Goal: Information Seeking & Learning: Learn about a topic

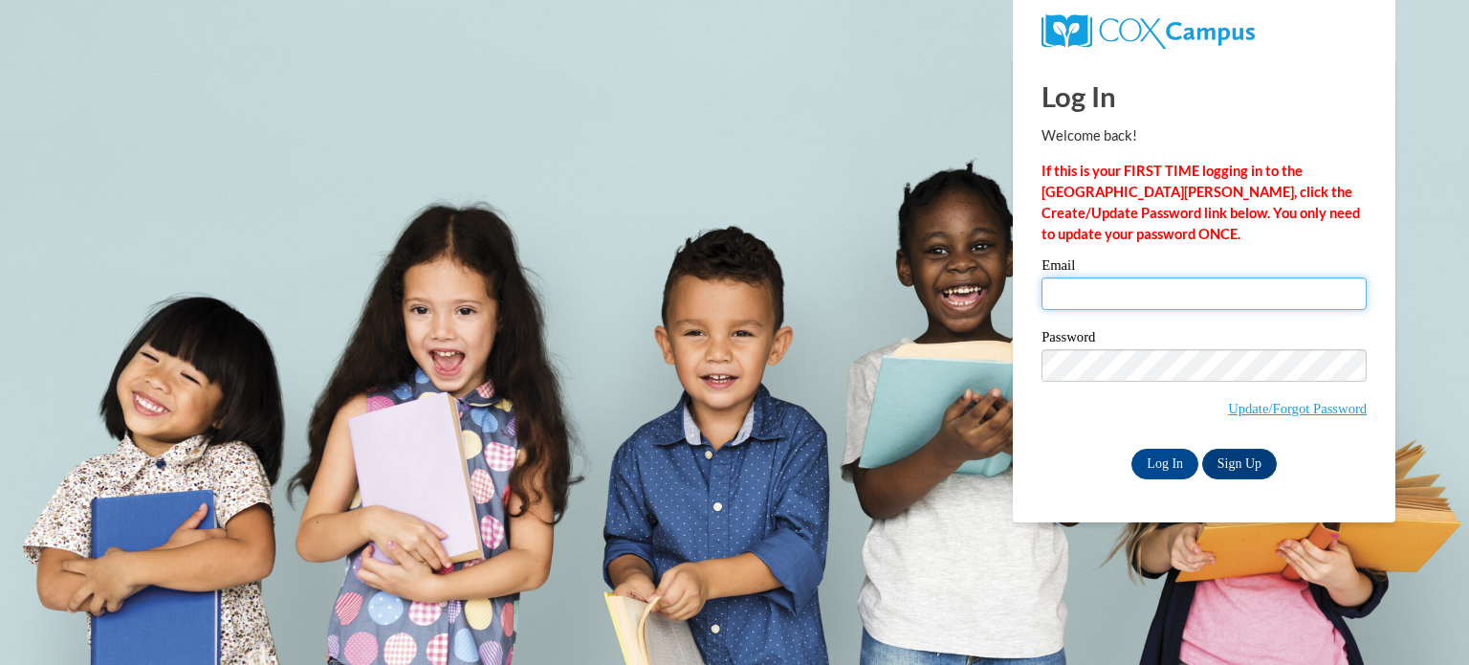
click at [1120, 301] on input "Email" at bounding box center [1203, 293] width 325 height 33
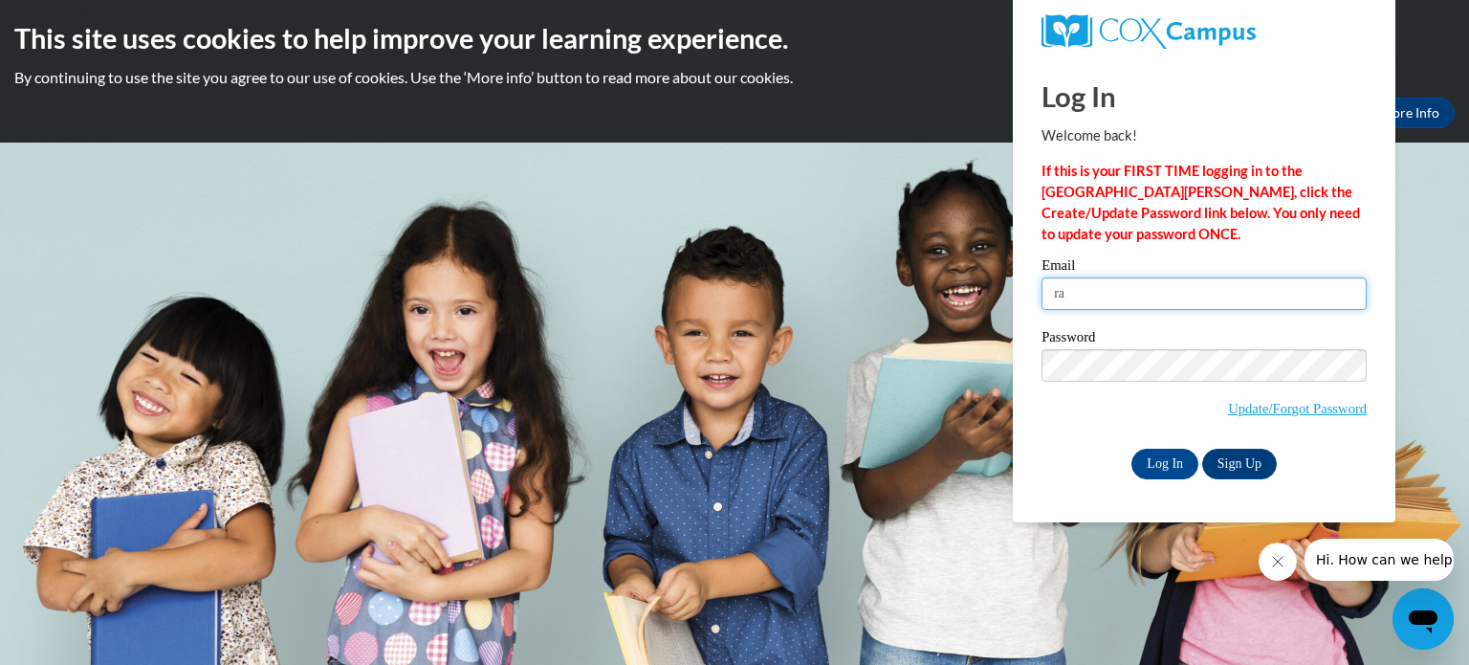
type input "r"
type input "toria.randle@students.cau.edu"
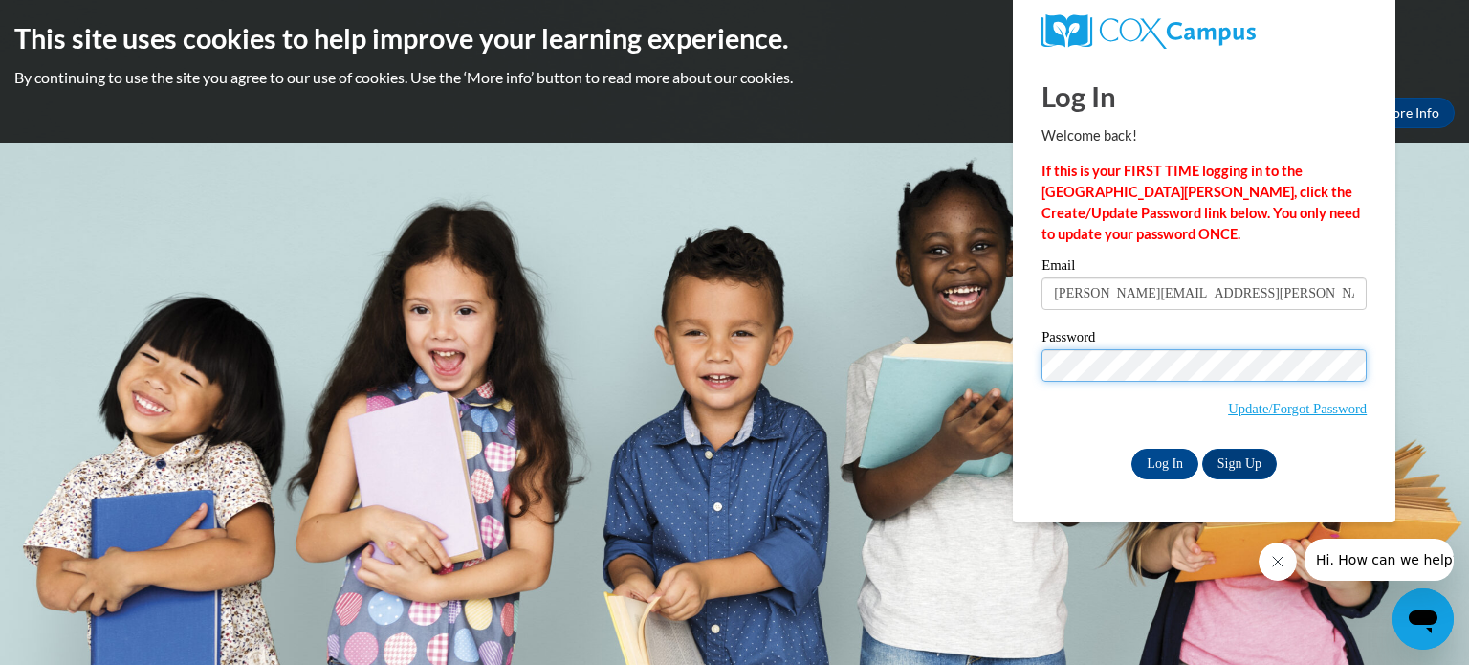
click at [1131, 449] on input "Log In" at bounding box center [1164, 464] width 67 height 31
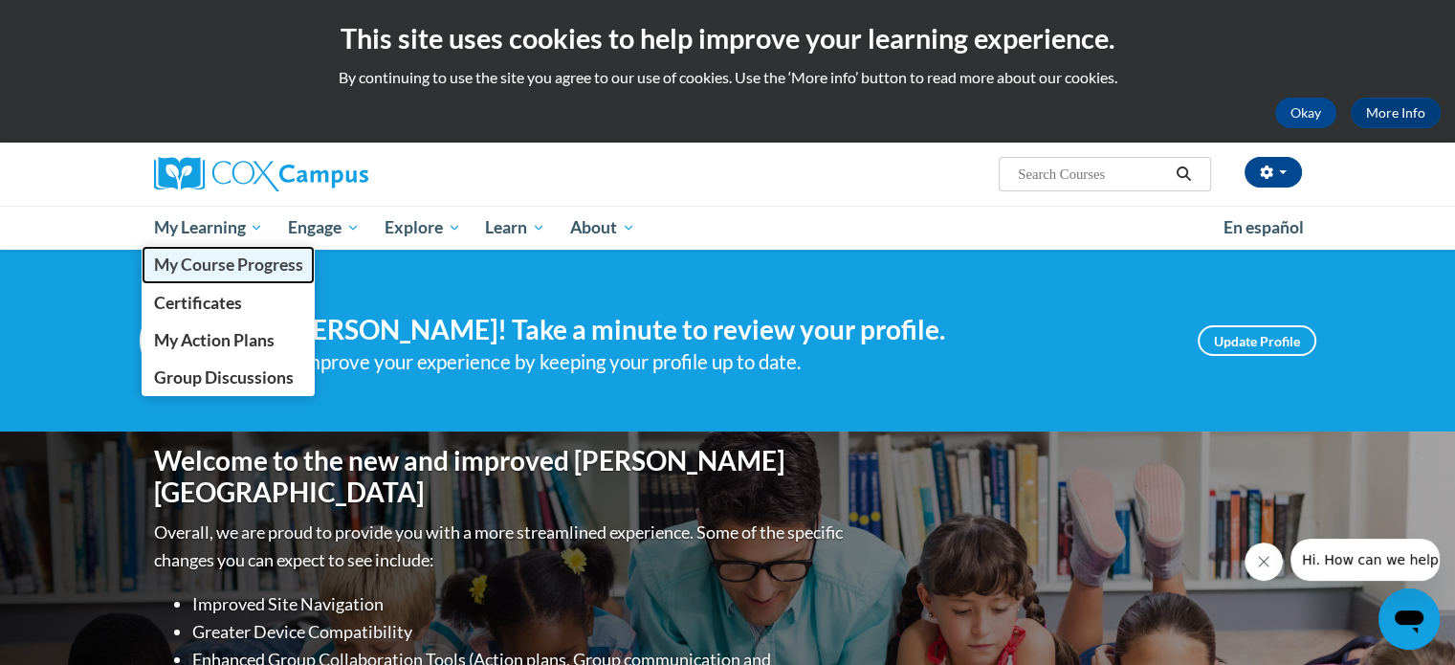
click at [232, 263] on span "My Course Progress" at bounding box center [227, 264] width 149 height 20
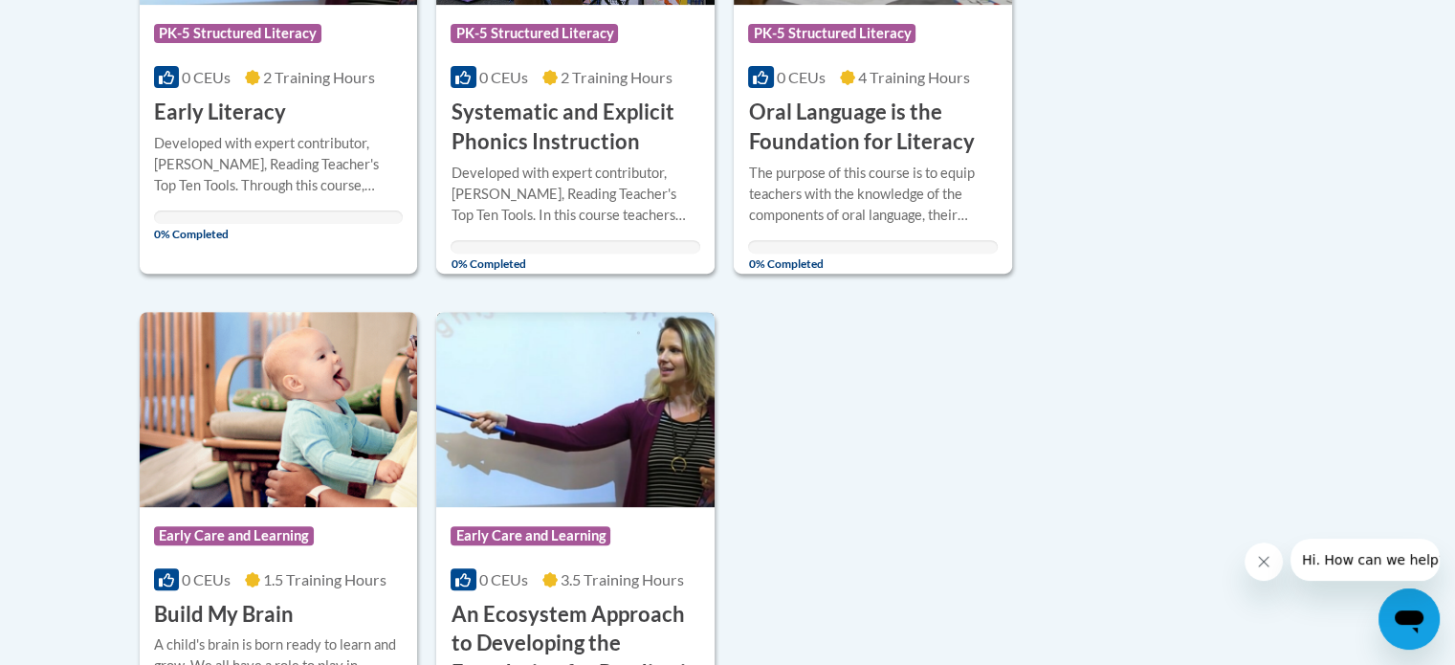
scroll to position [428, 0]
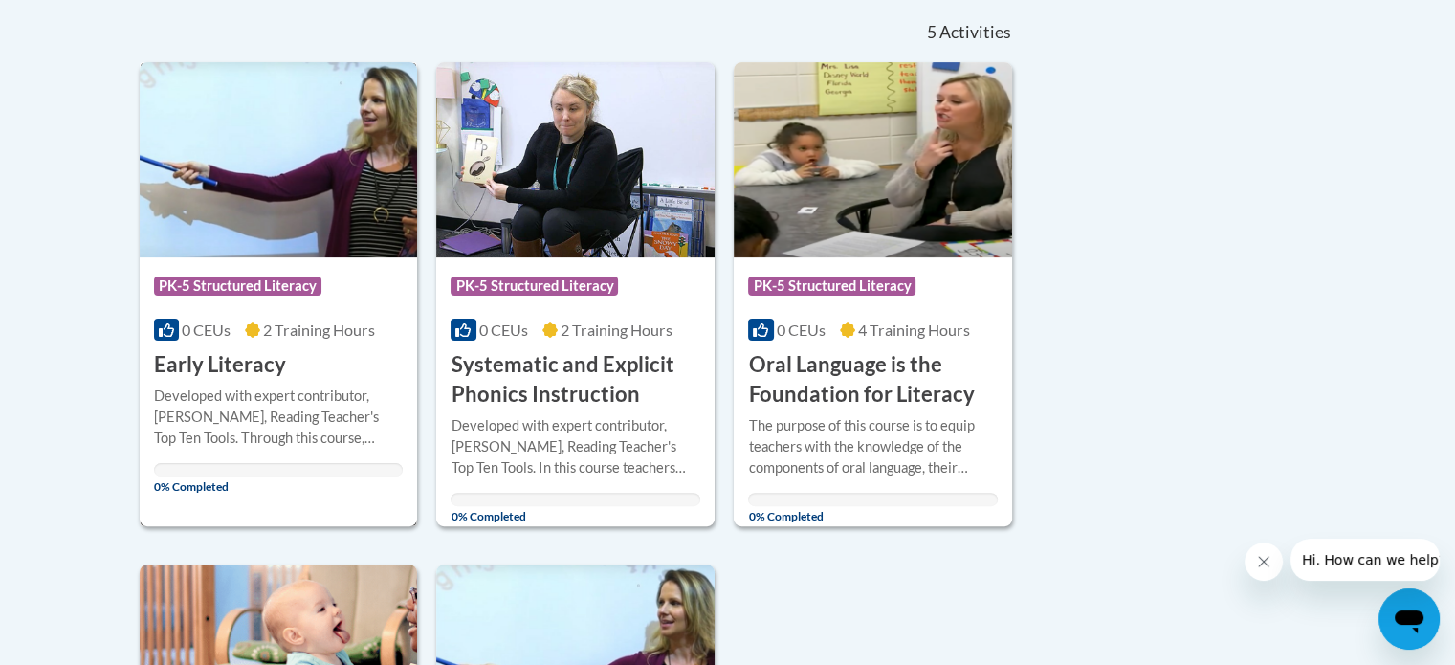
click at [310, 255] on img at bounding box center [279, 159] width 278 height 195
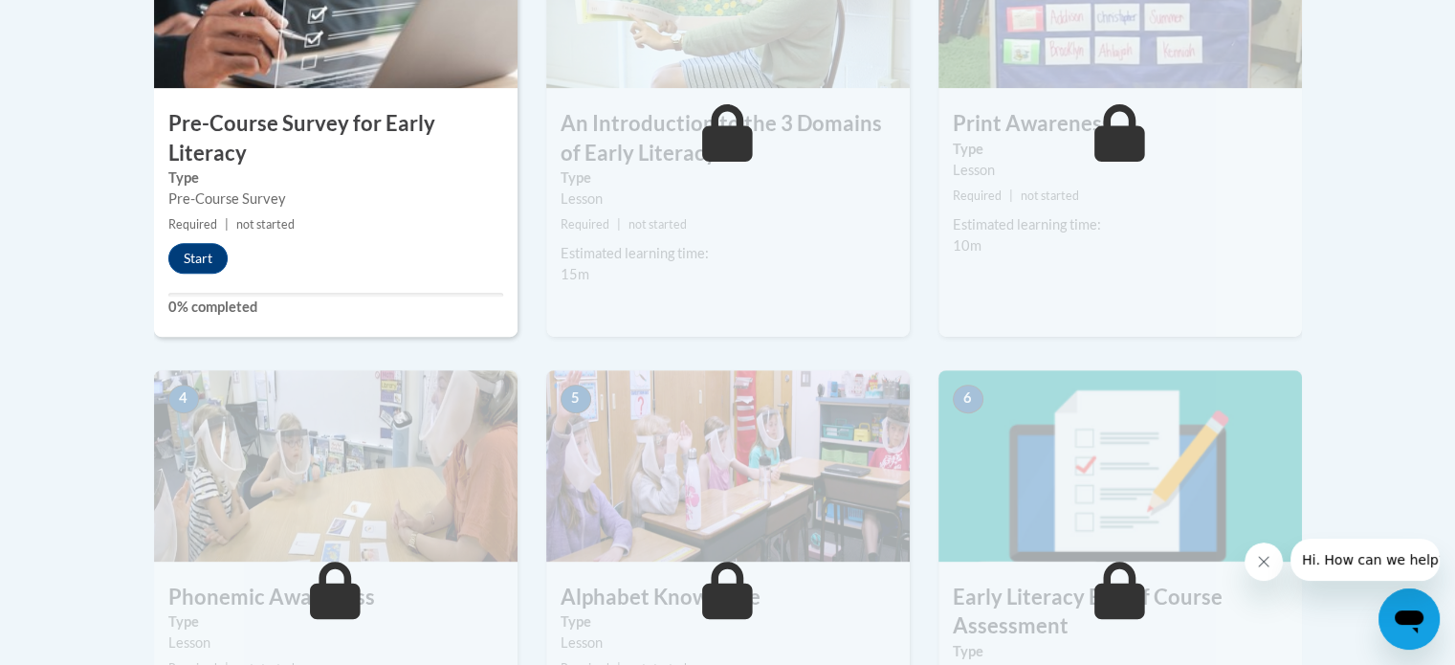
drag, startPoint x: 1456, startPoint y: 120, endPoint x: 1468, endPoint y: 356, distance: 236.5
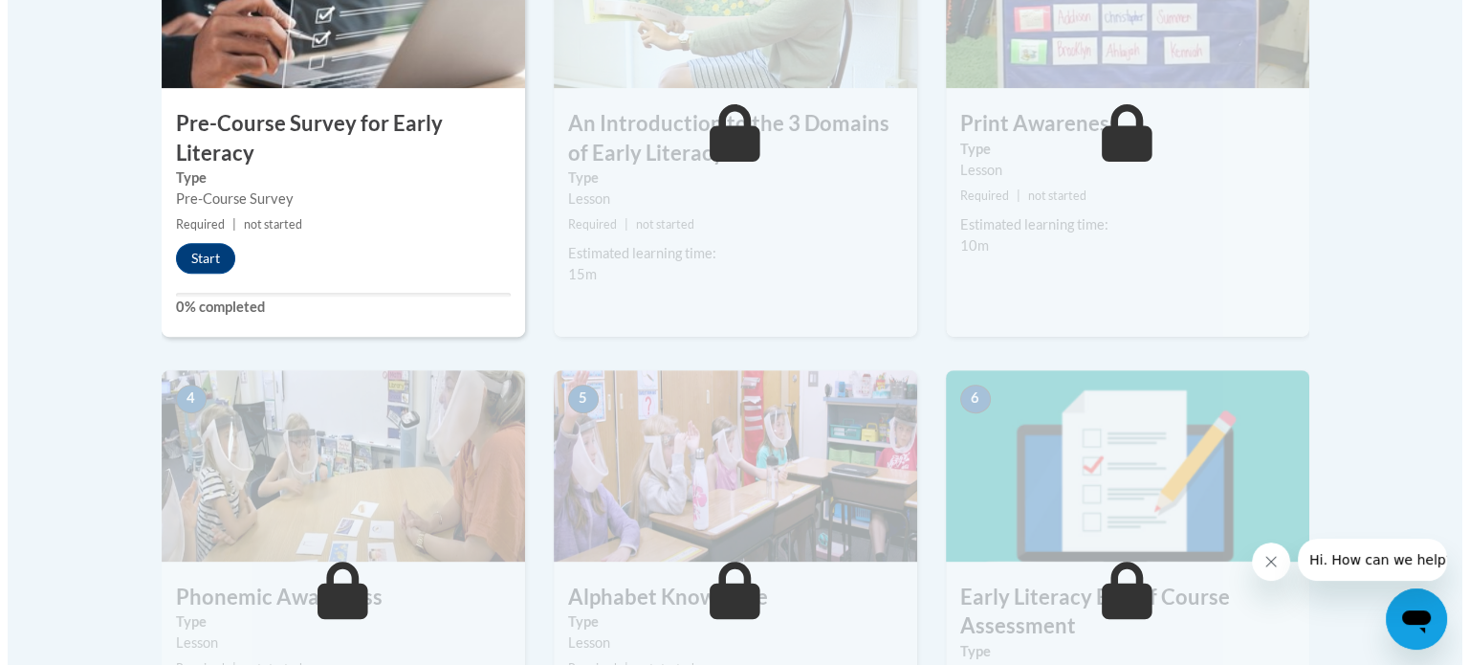
scroll to position [754, 0]
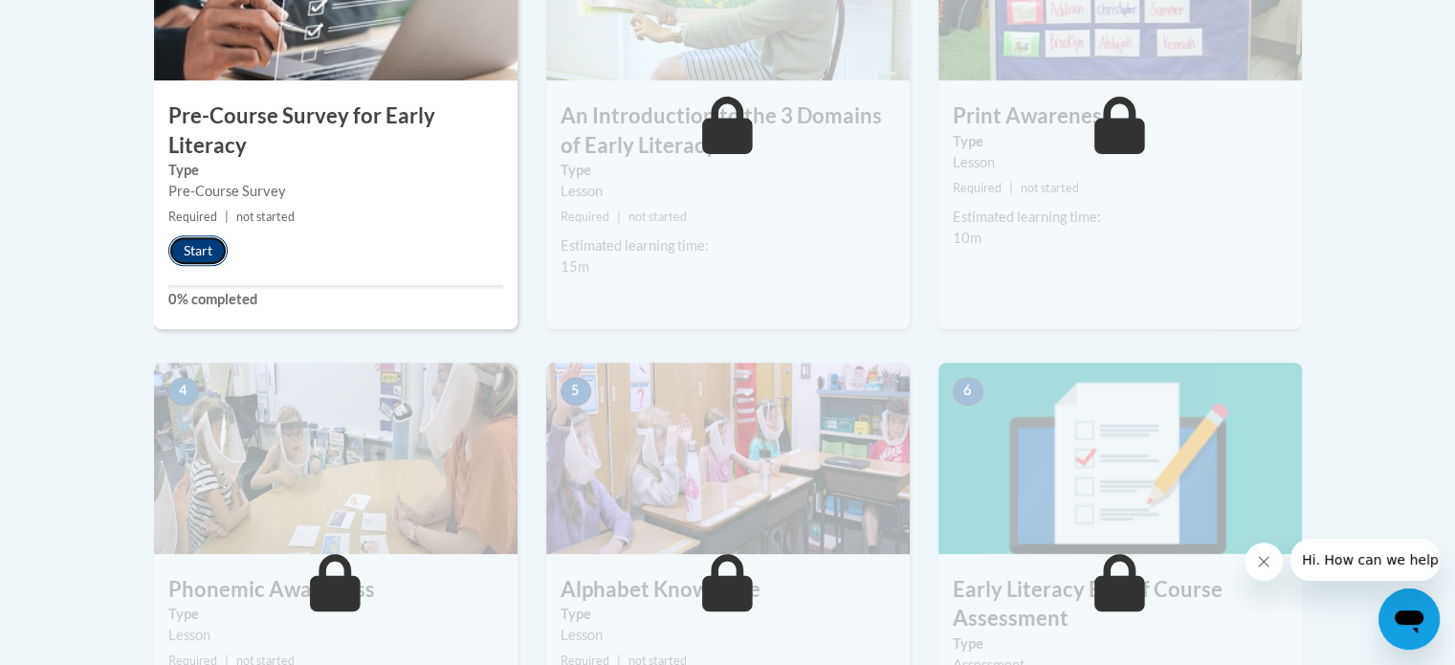
click at [210, 247] on button "Start" at bounding box center [197, 250] width 59 height 31
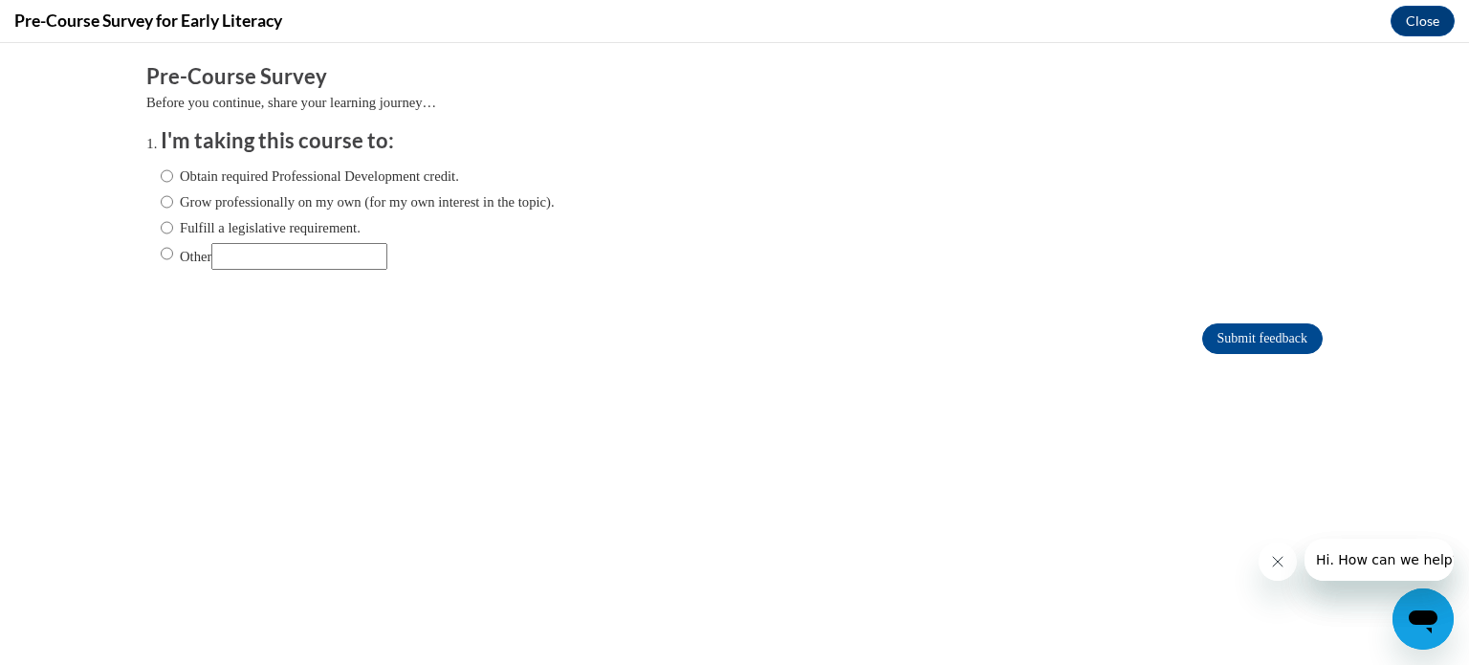
scroll to position [0, 0]
click at [245, 174] on label "Obtain required Professional Development credit." at bounding box center [310, 175] width 298 height 21
click at [173, 174] on input "Obtain required Professional Development credit." at bounding box center [167, 175] width 12 height 21
radio input "true"
click at [161, 254] on input "Other" at bounding box center [167, 253] width 12 height 21
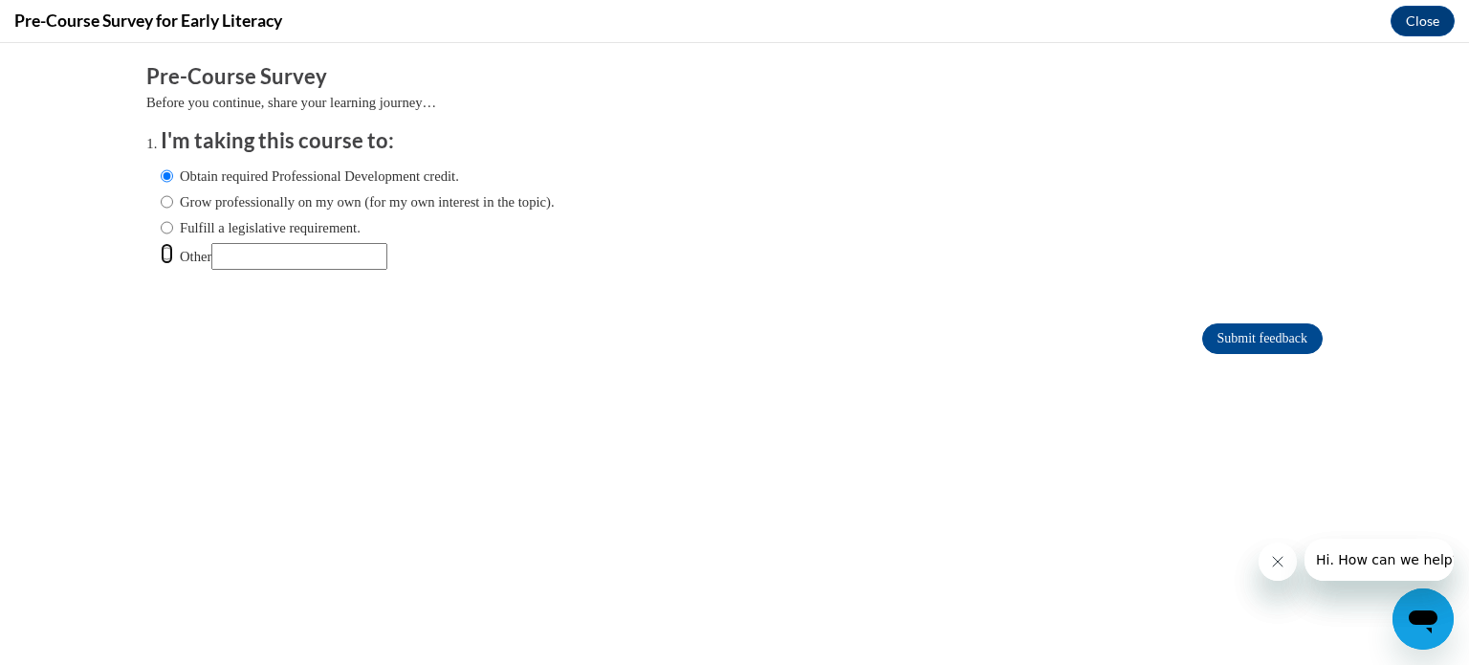
radio input "true"
click at [228, 263] on input "Other" at bounding box center [299, 256] width 176 height 27
type input "college course"
click at [1202, 348] on input "Submit feedback" at bounding box center [1262, 338] width 120 height 31
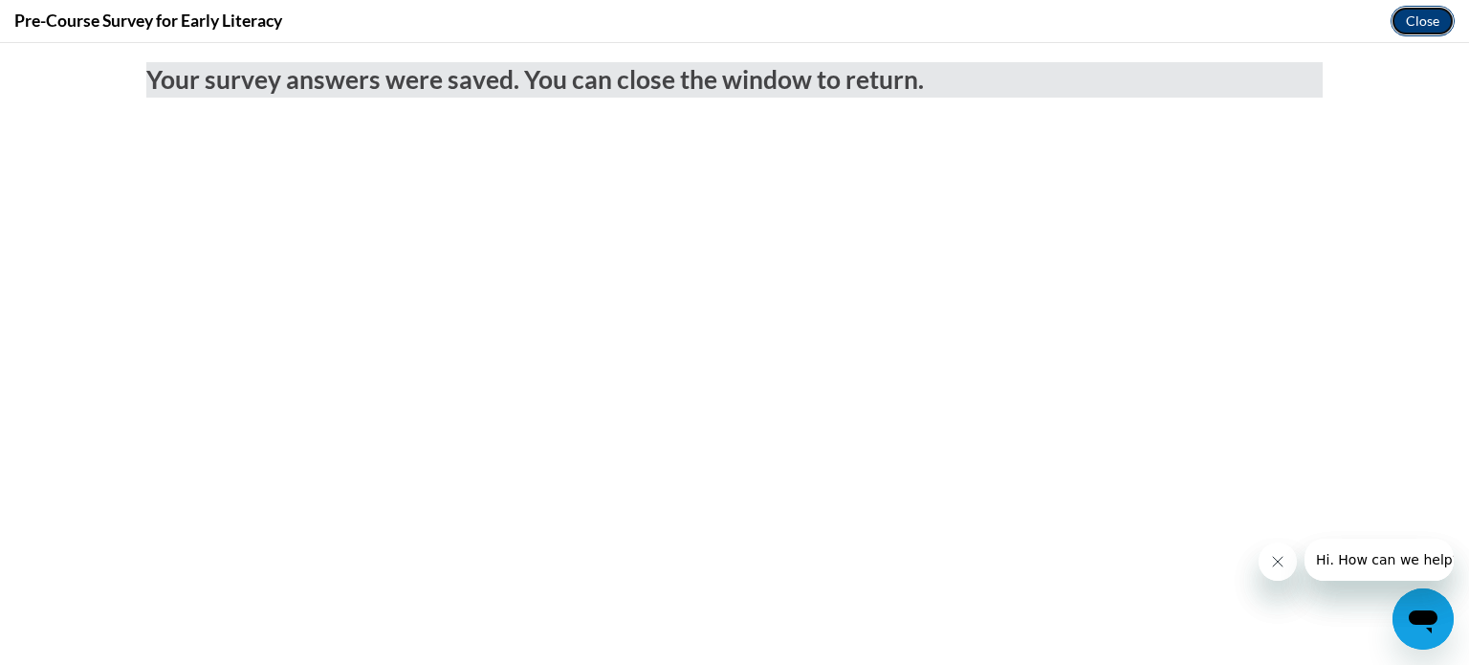
click at [1412, 26] on button "Close" at bounding box center [1422, 21] width 64 height 31
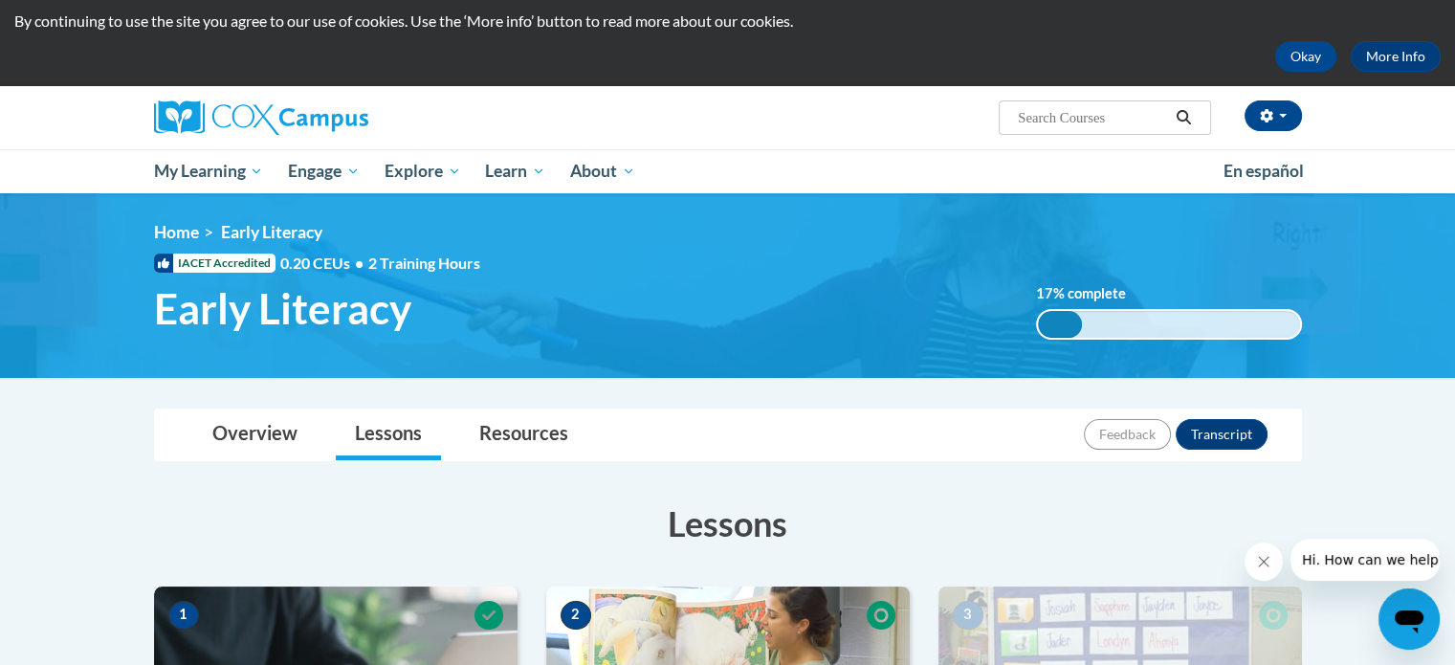
scroll to position [39, 0]
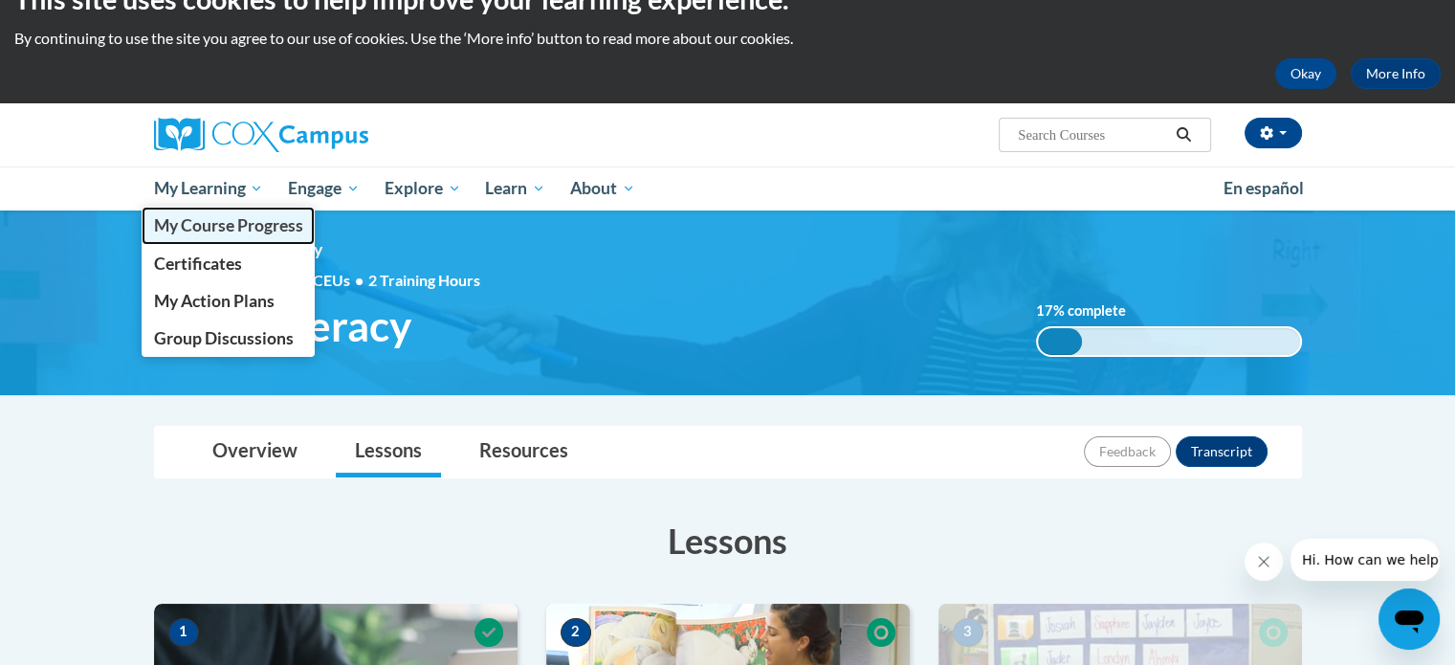
click at [214, 223] on span "My Course Progress" at bounding box center [227, 225] width 149 height 20
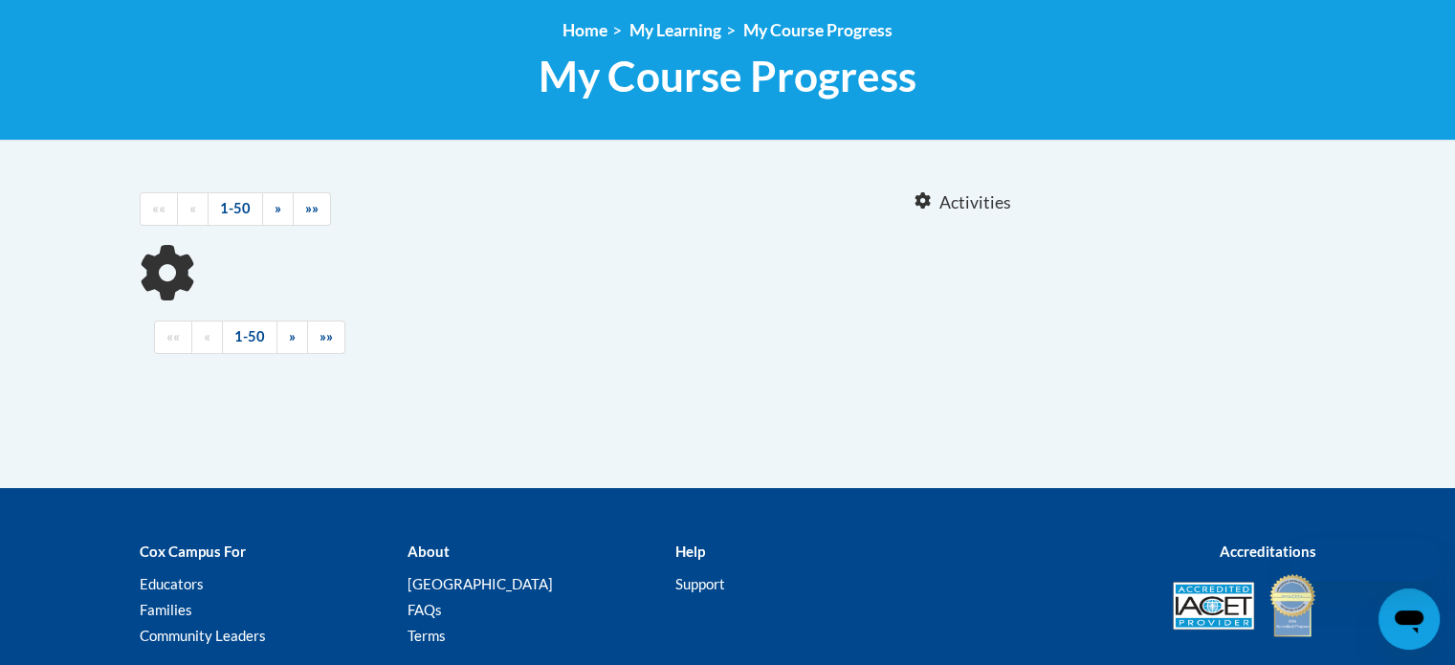
scroll to position [294, 0]
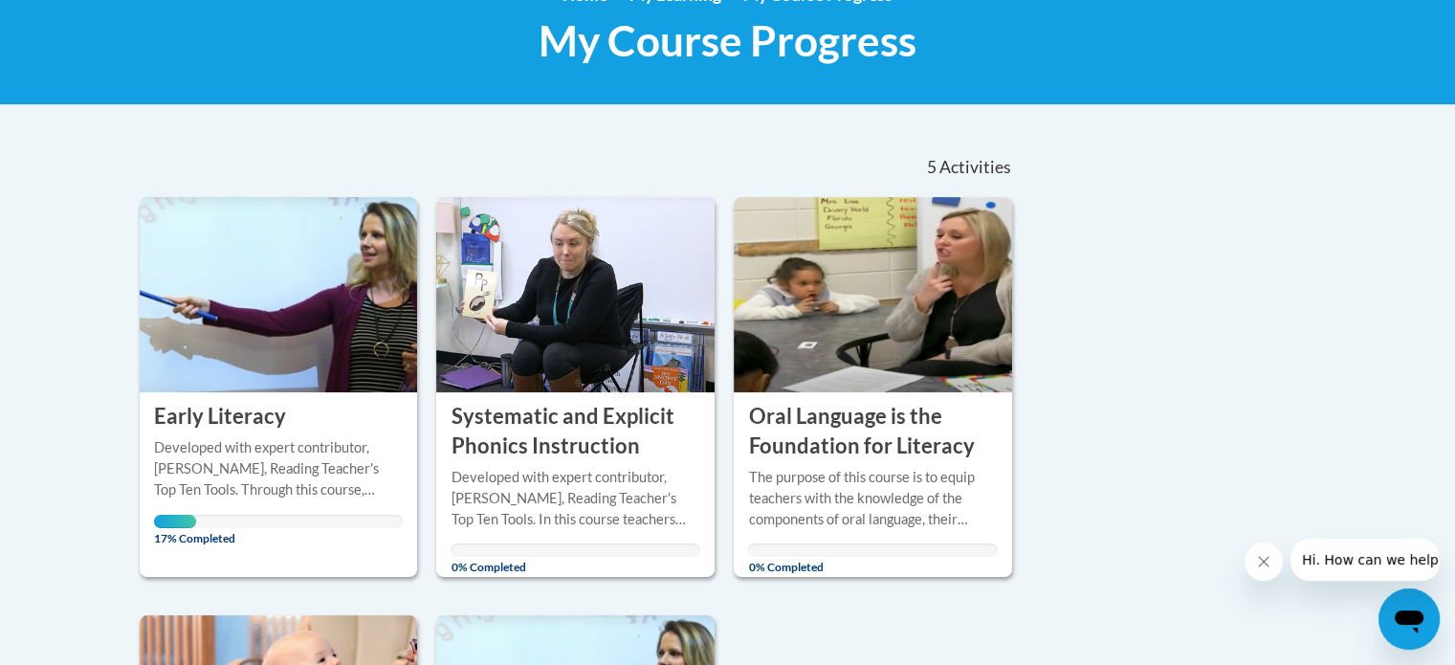
click at [1454, 371] on html "This site uses cookies to help improve your learning experience. By continuing …" at bounding box center [727, 38] width 1455 height 665
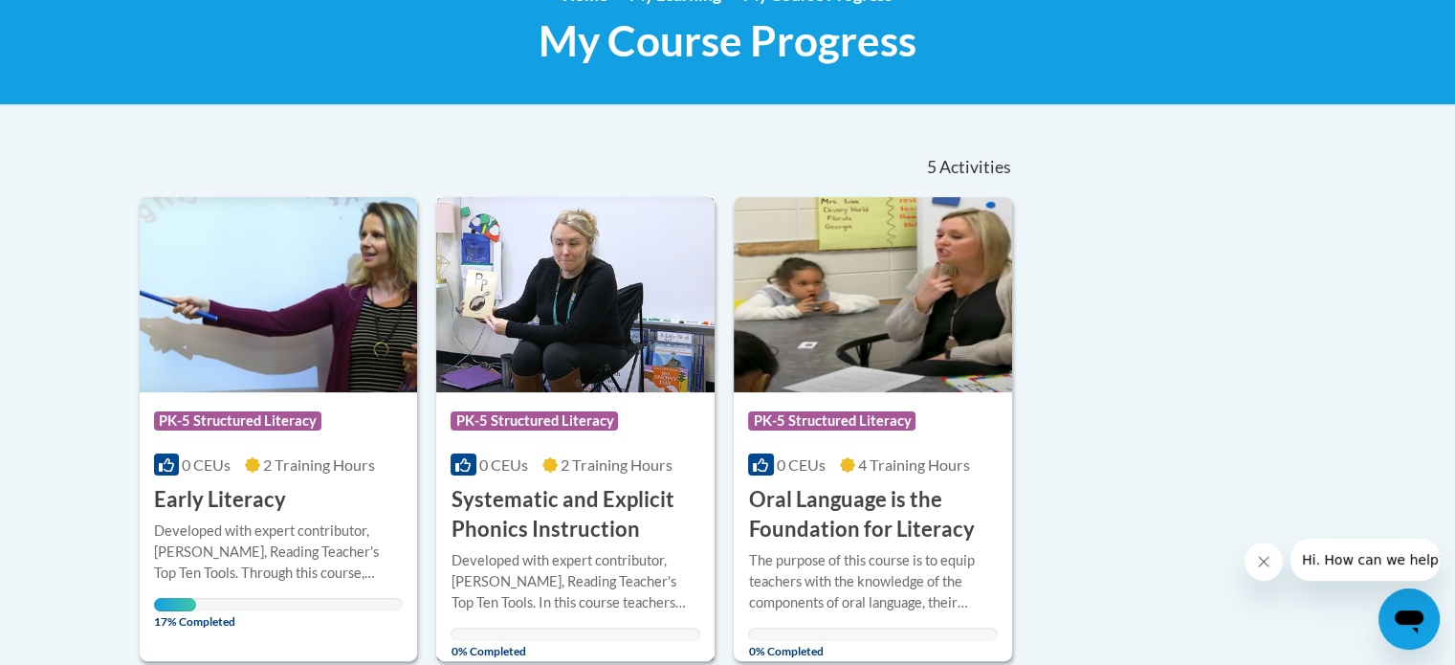
click at [532, 384] on img at bounding box center [575, 294] width 278 height 195
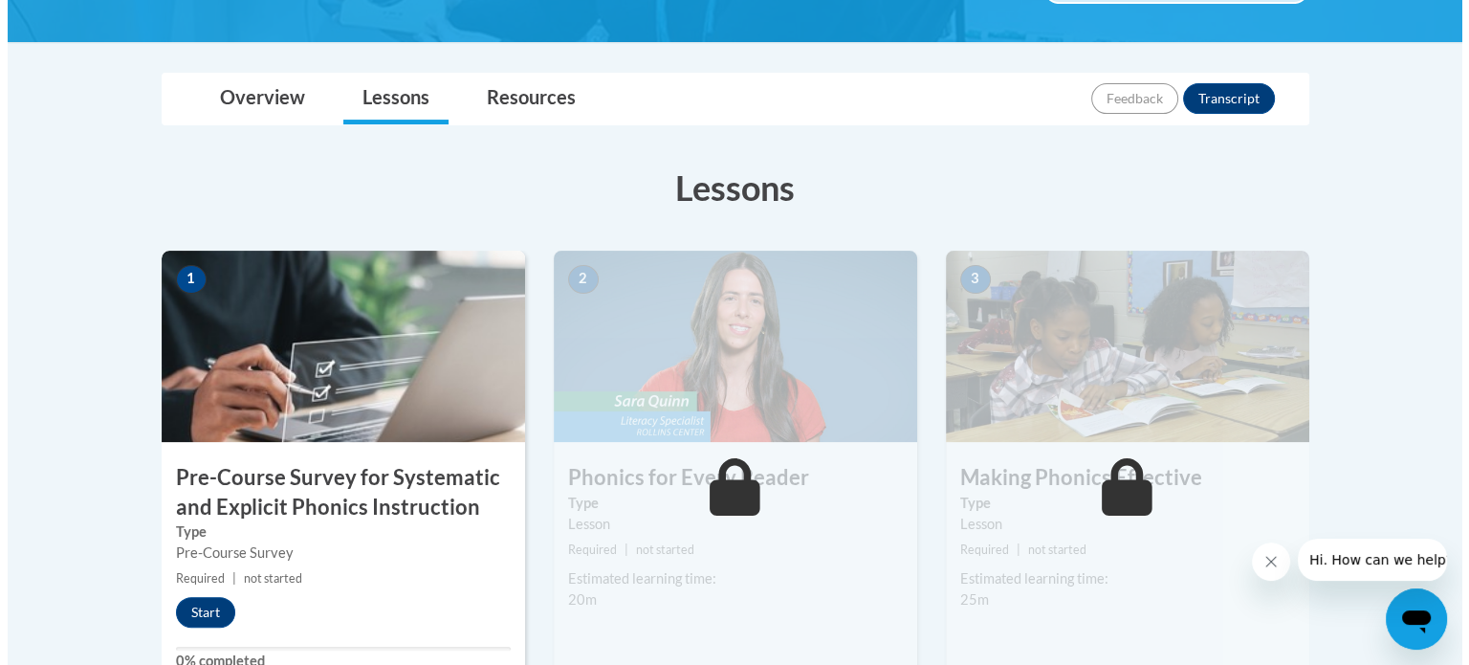
scroll to position [383, 0]
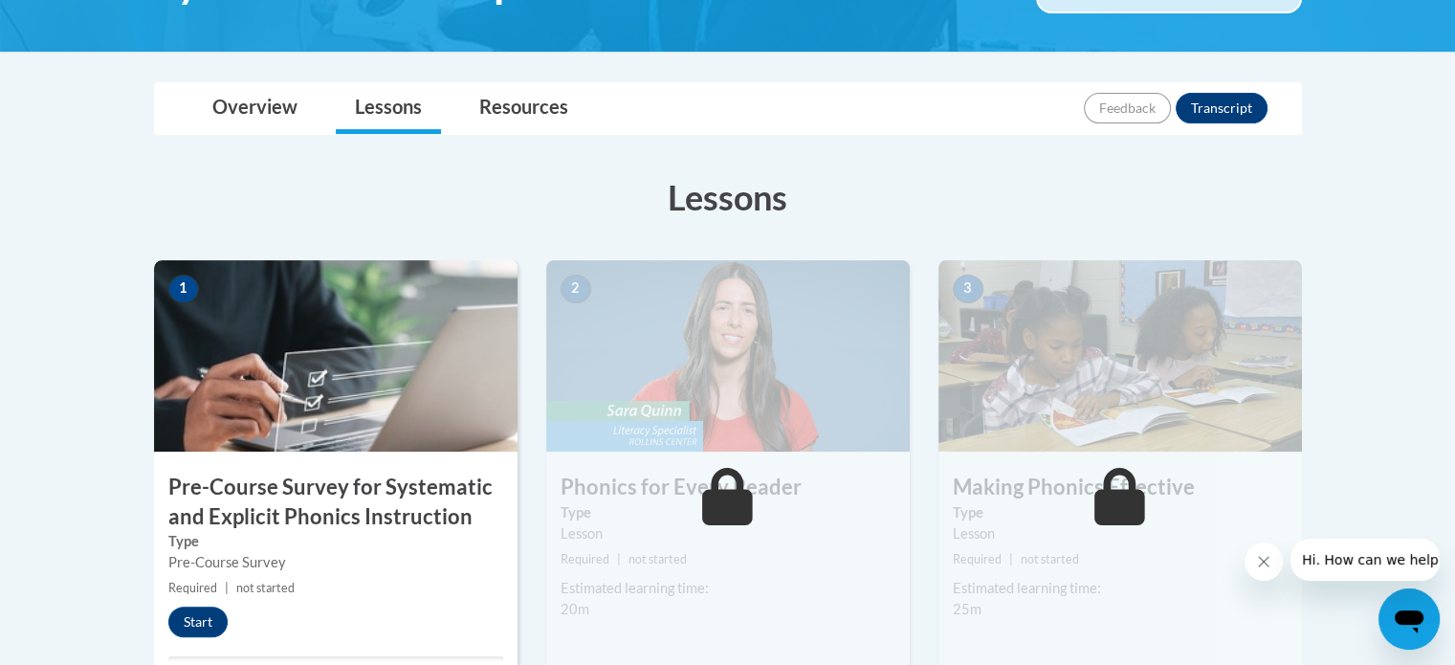
drag, startPoint x: 1468, startPoint y: 125, endPoint x: 1454, endPoint y: 224, distance: 99.5
click at [281, 352] on img at bounding box center [335, 355] width 363 height 191
click at [192, 630] on button "Start" at bounding box center [197, 621] width 59 height 31
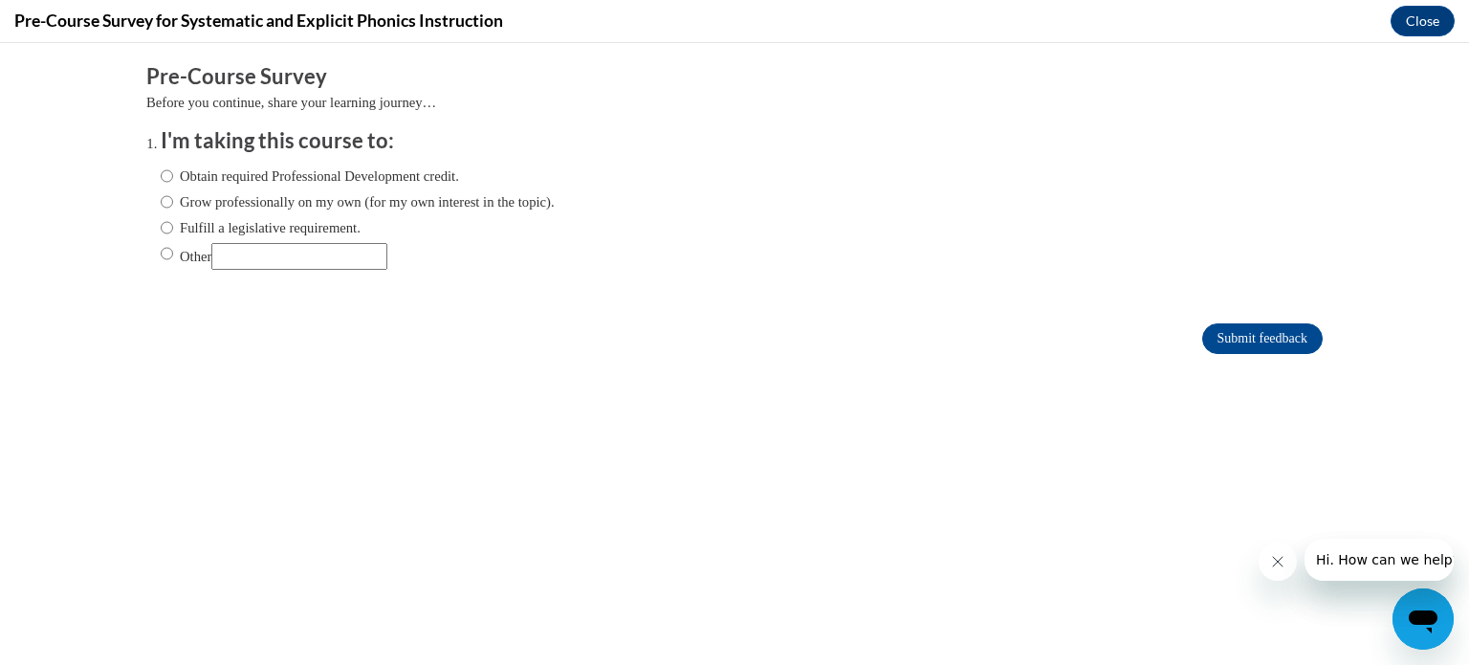
scroll to position [0, 0]
click at [258, 266] on input "Other" at bounding box center [299, 256] width 176 height 27
type input "college course"
click at [1243, 331] on input "Submit feedback" at bounding box center [1262, 338] width 120 height 31
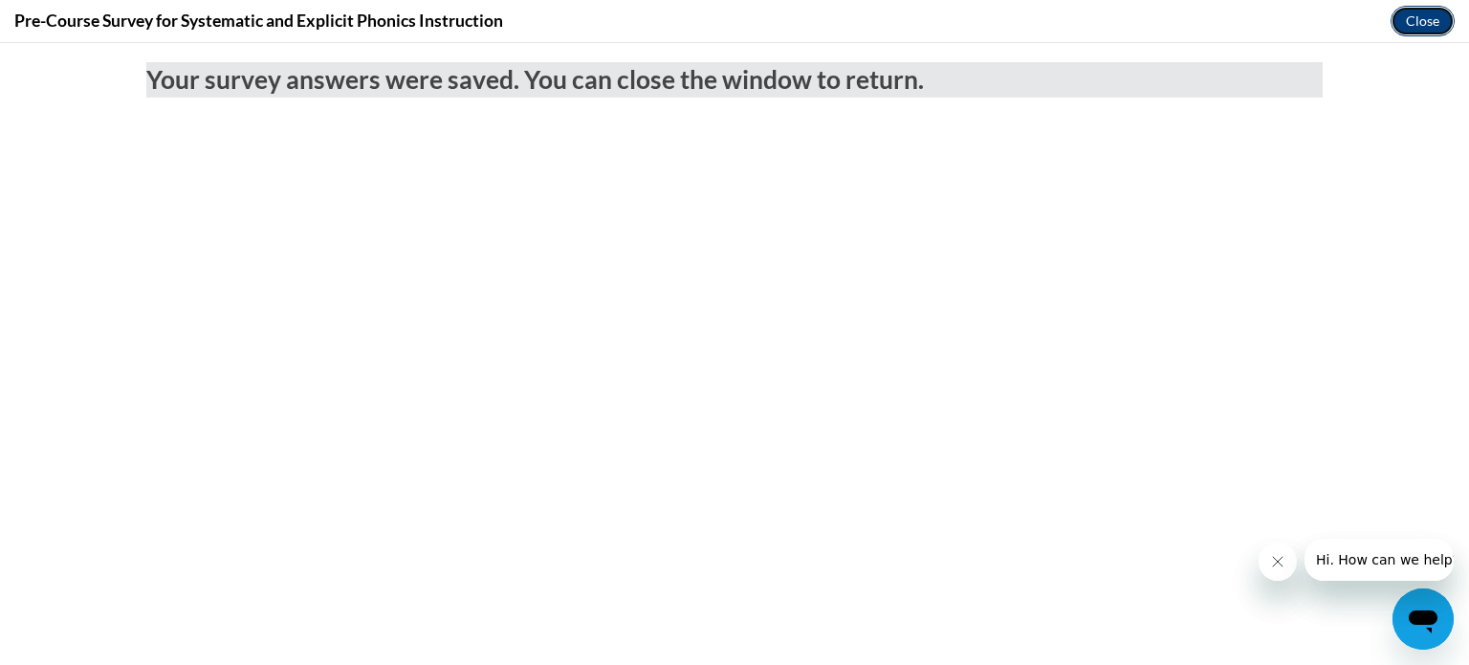
click at [1430, 22] on button "Close" at bounding box center [1422, 21] width 64 height 31
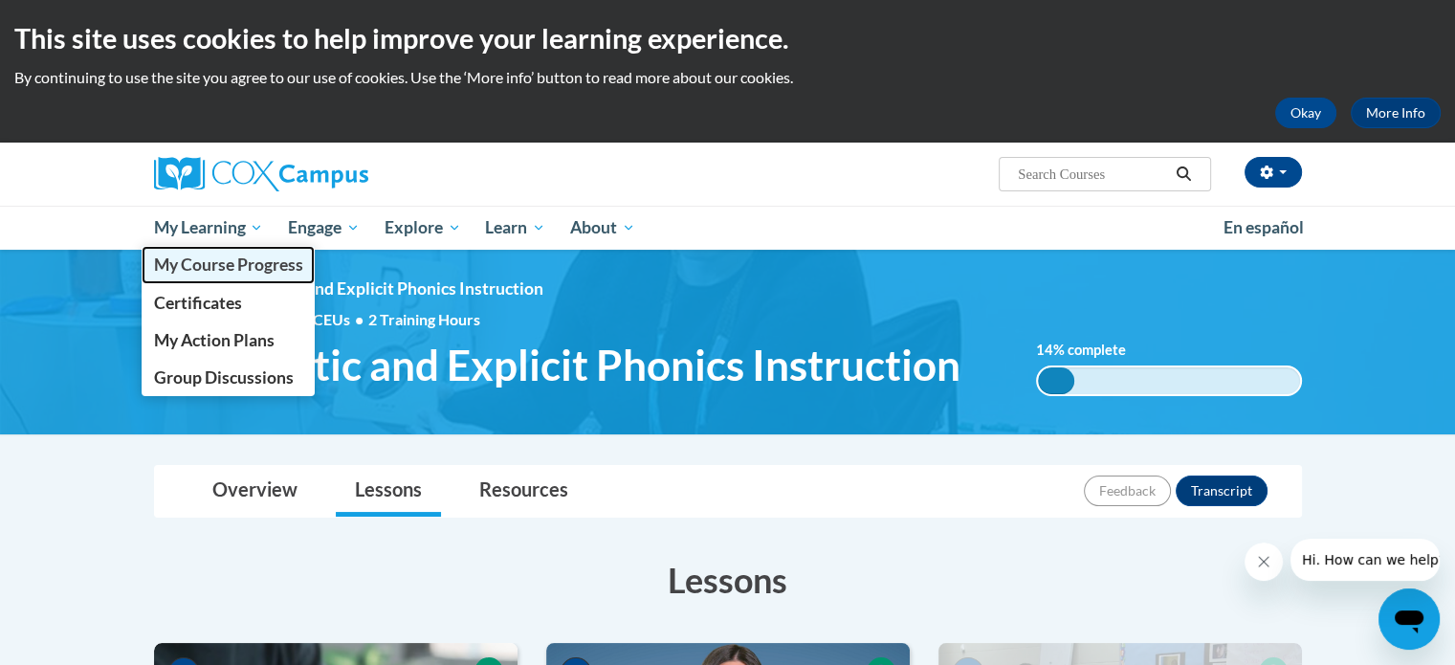
click at [251, 260] on span "My Course Progress" at bounding box center [227, 264] width 149 height 20
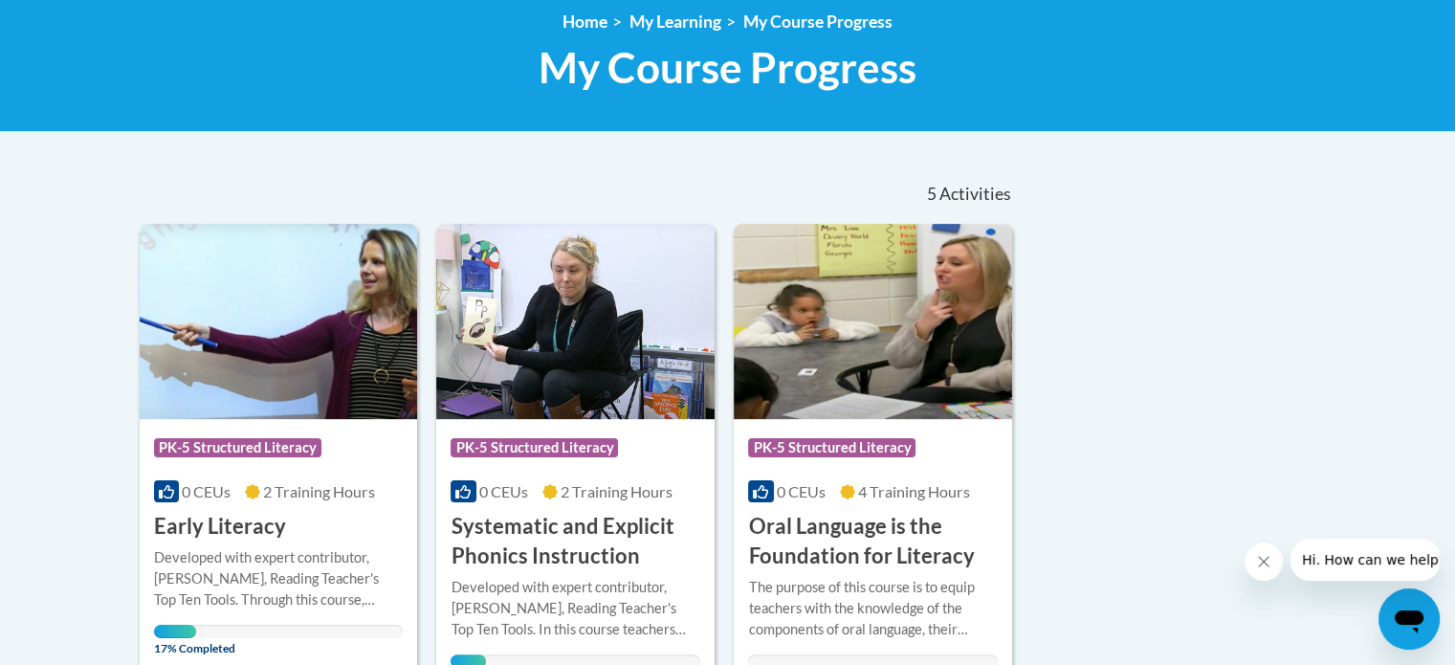
scroll to position [317, 0]
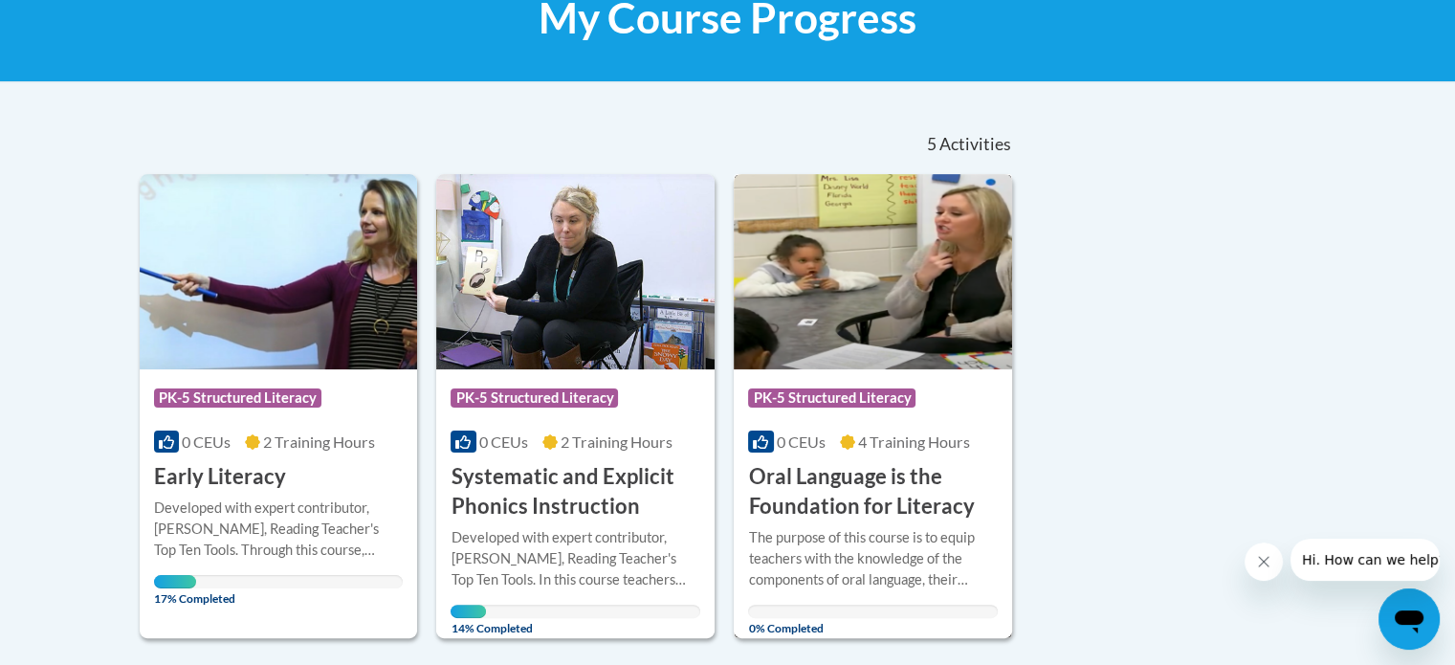
click at [952, 362] on img at bounding box center [872, 271] width 278 height 195
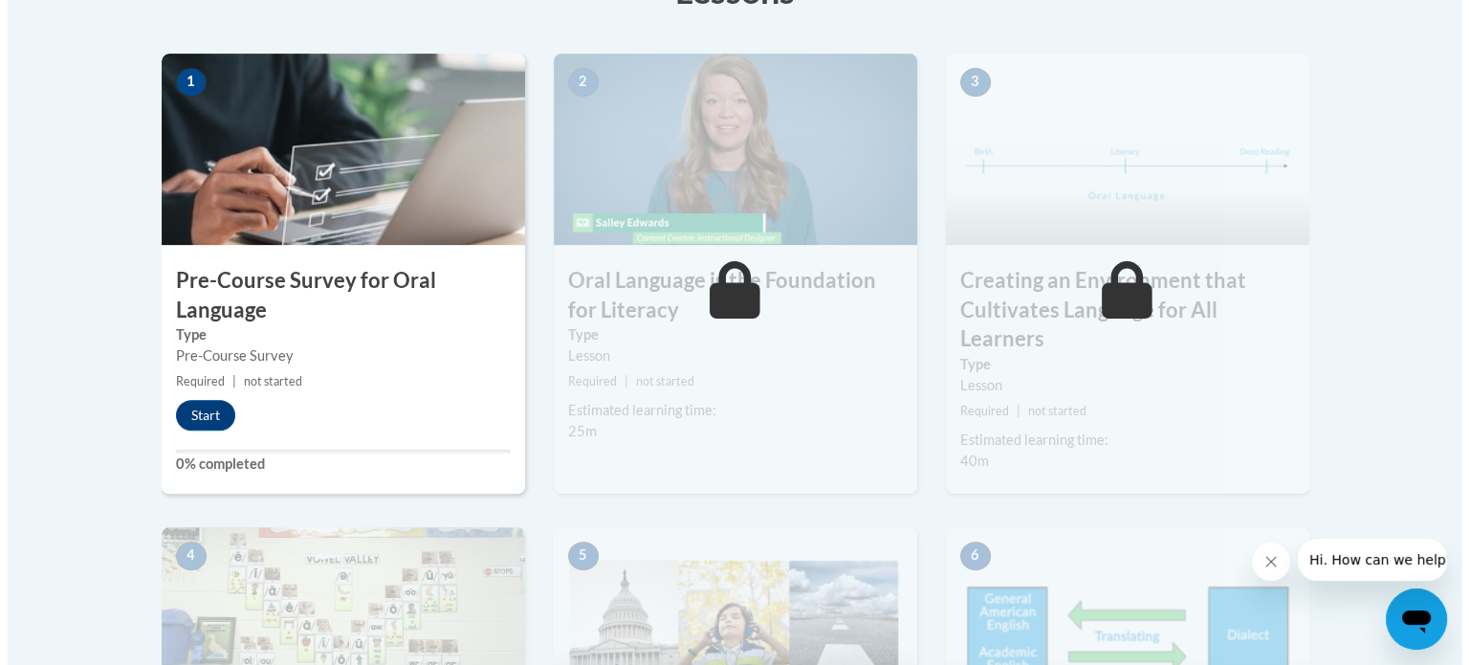
scroll to position [645, 0]
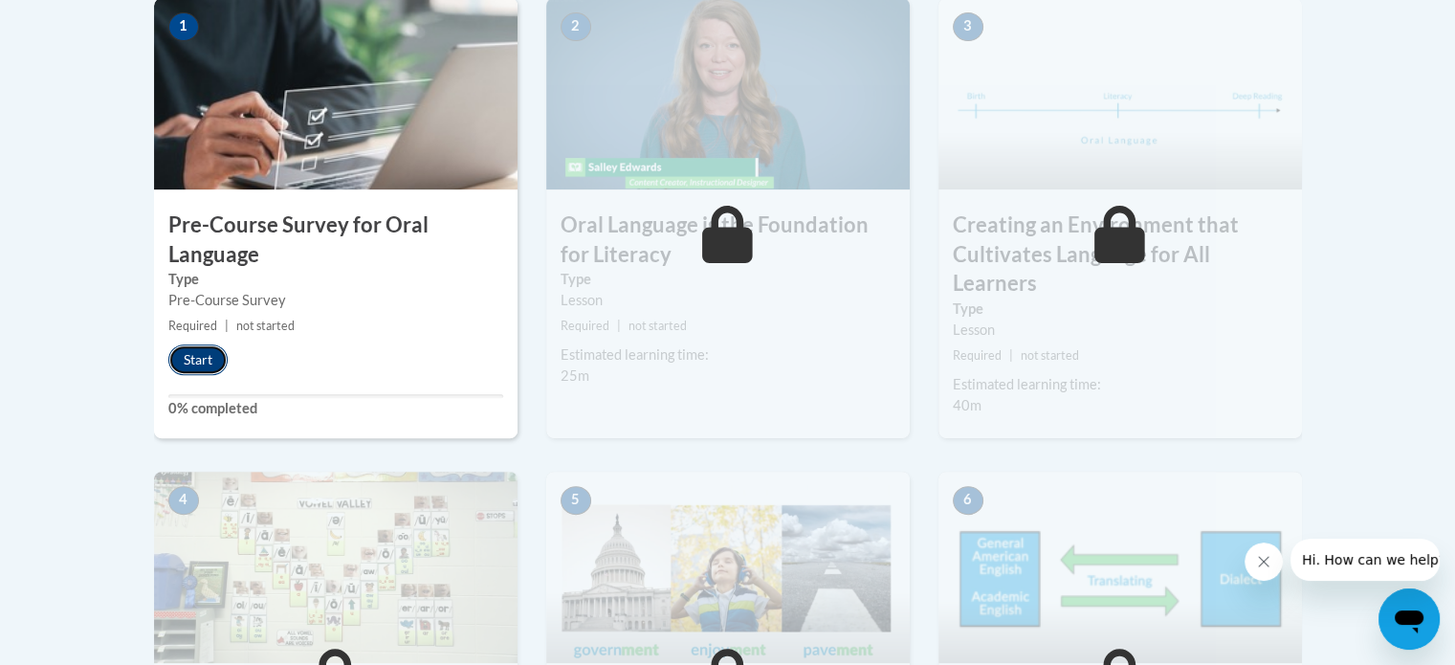
click at [197, 354] on button "Start" at bounding box center [197, 359] width 59 height 31
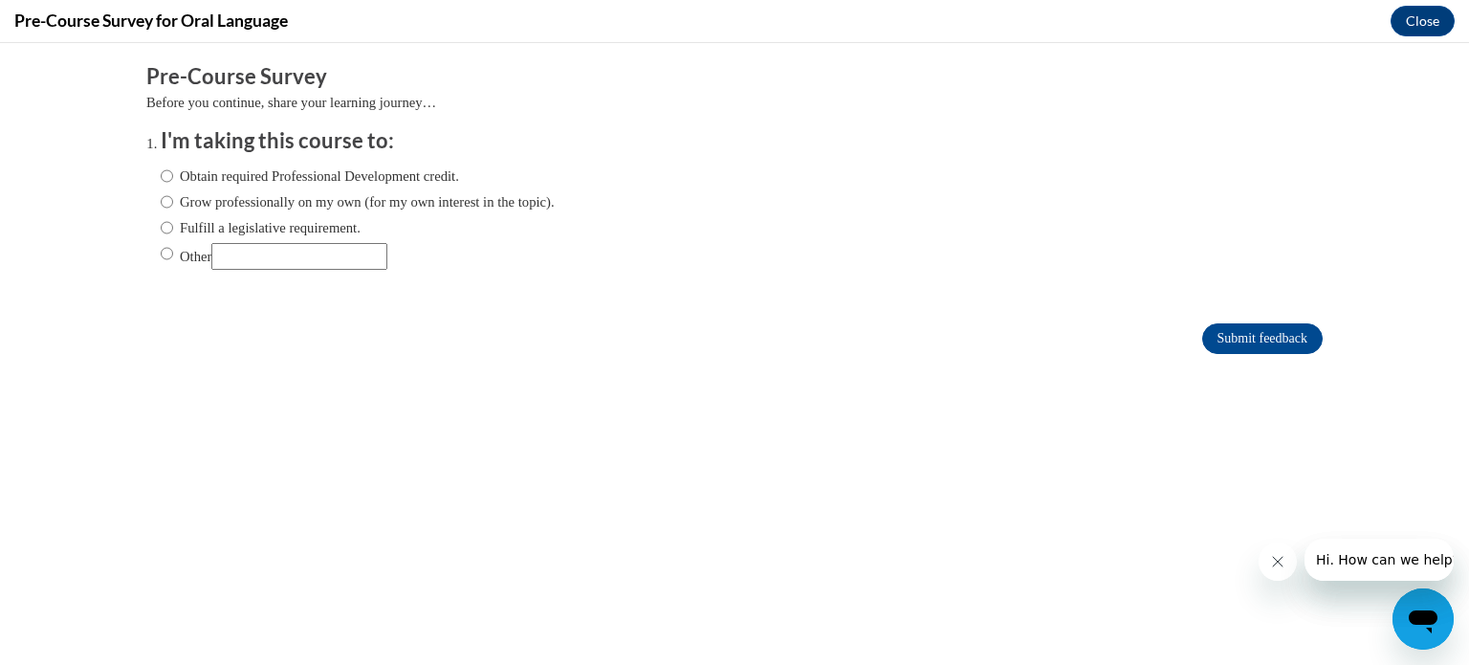
scroll to position [0, 0]
click at [257, 248] on input "Other" at bounding box center [299, 256] width 176 height 27
type input "college course"
click at [1258, 345] on input "Submit feedback" at bounding box center [1262, 338] width 120 height 31
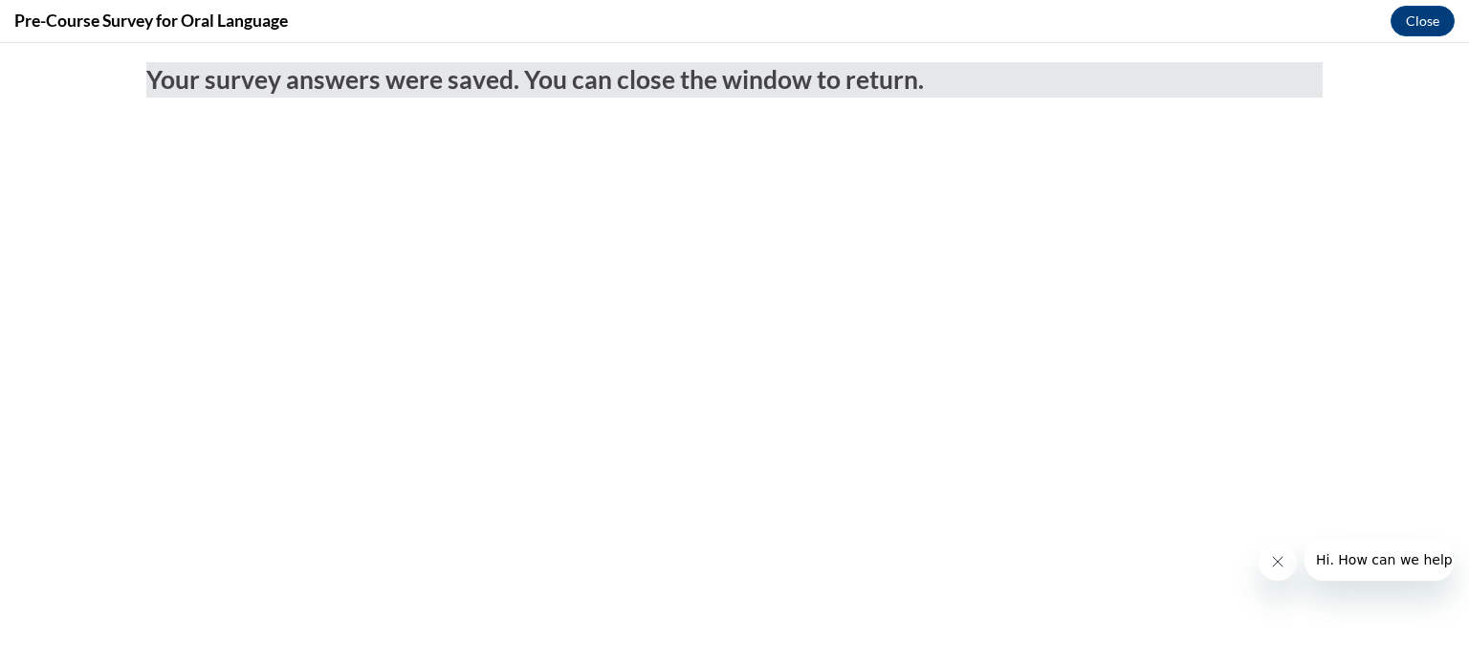
click at [1434, 3] on div "Pre-Course Survey for Oral Language Close" at bounding box center [734, 21] width 1469 height 43
click at [1434, 11] on button "Close" at bounding box center [1422, 21] width 64 height 31
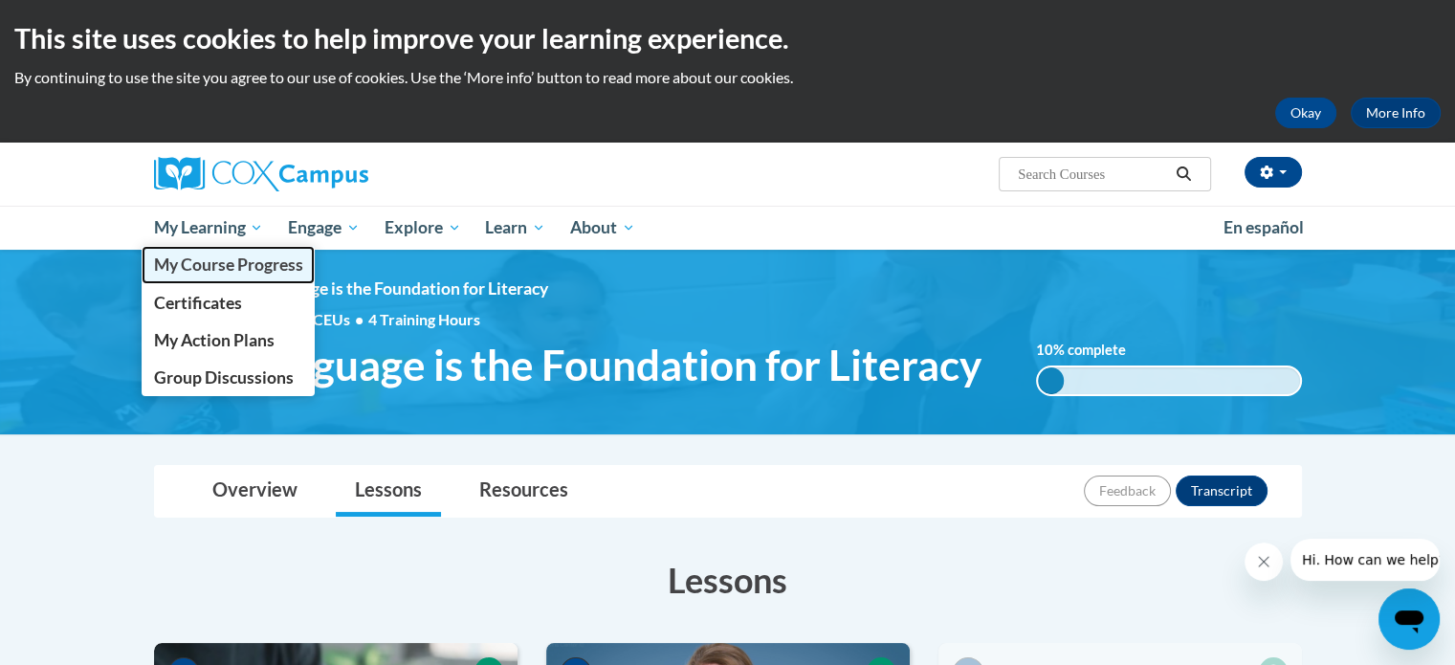
click at [237, 263] on span "My Course Progress" at bounding box center [227, 264] width 149 height 20
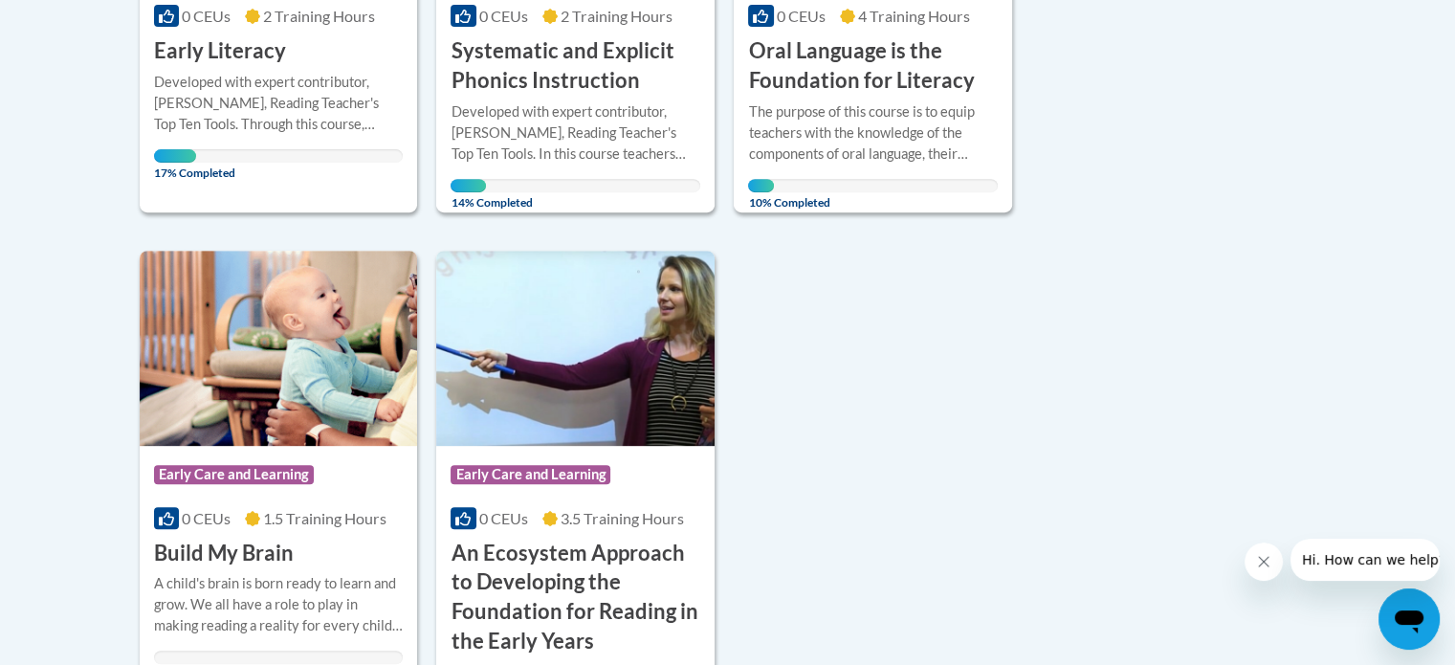
drag, startPoint x: 0, startPoint y: 0, endPoint x: 1467, endPoint y: 561, distance: 1570.7
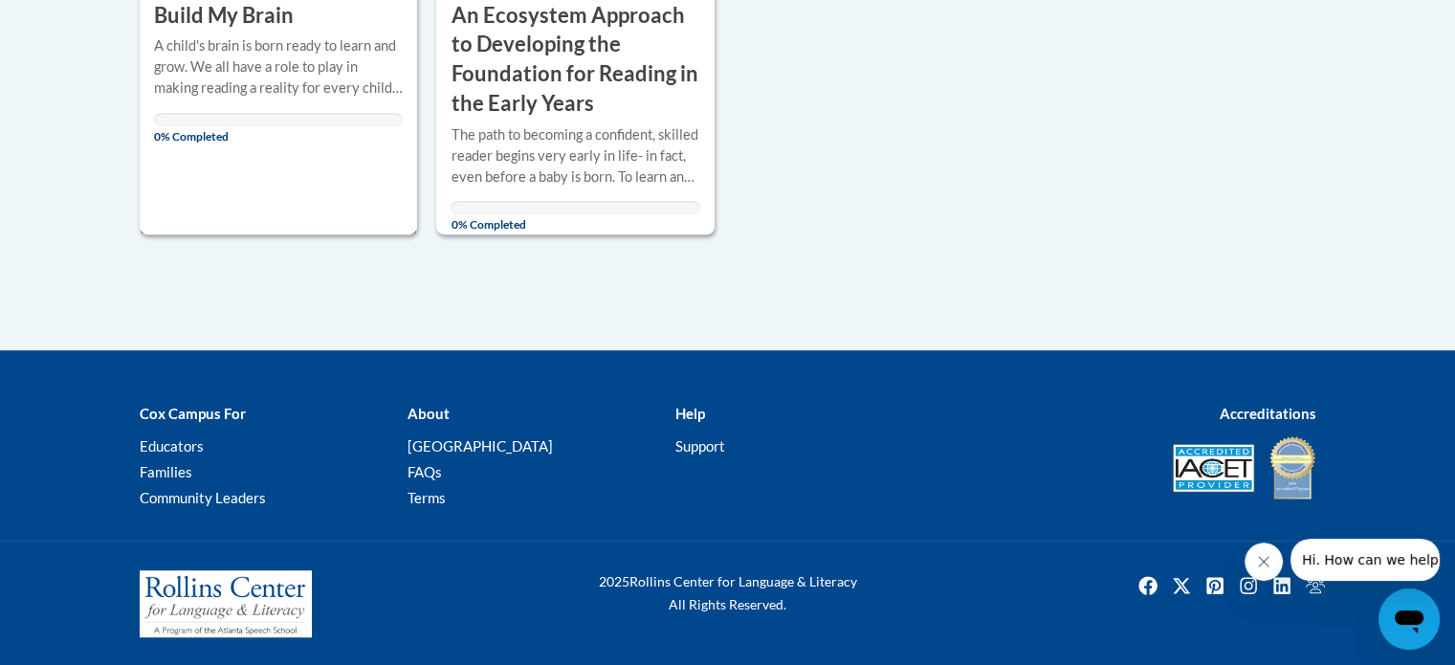
click at [249, 80] on div "A child's brain is born ready to learn and grow. We all have a role to play in …" at bounding box center [279, 66] width 250 height 63
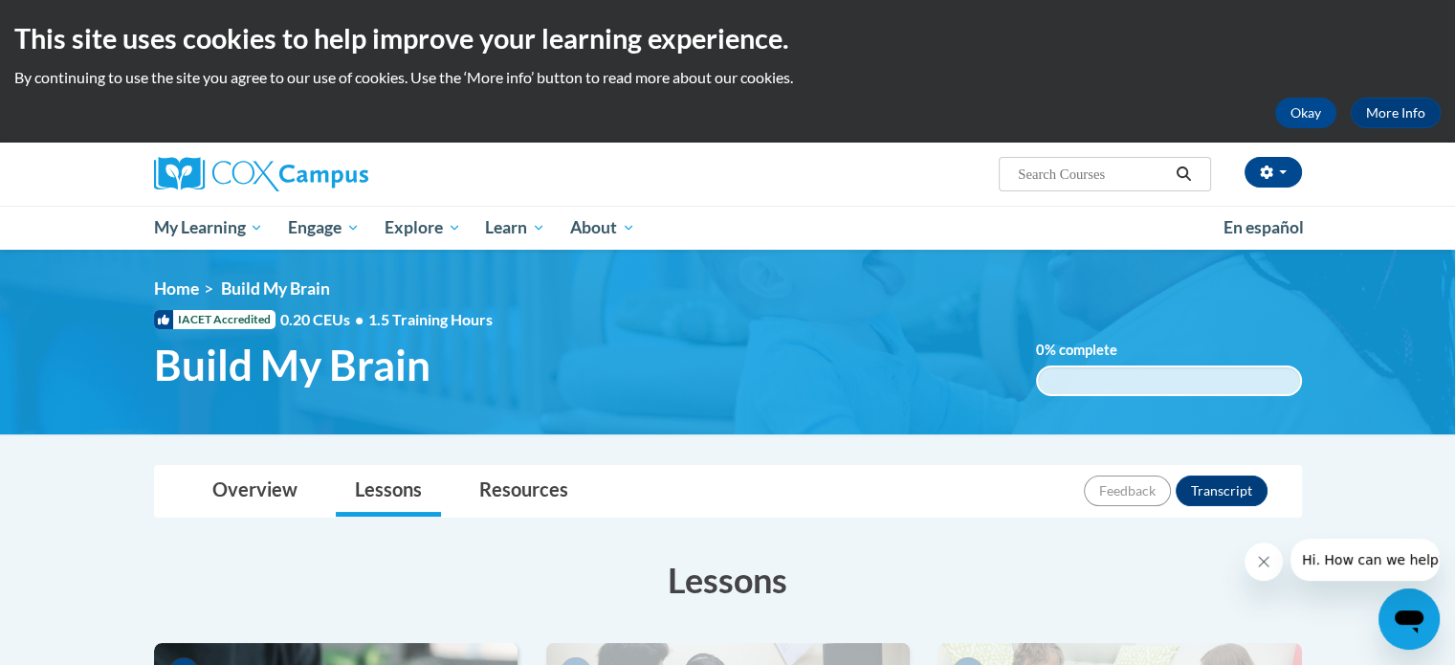
click at [1264, 556] on icon "Close message from company" at bounding box center [1263, 561] width 15 height 15
